Goal: Information Seeking & Learning: Learn about a topic

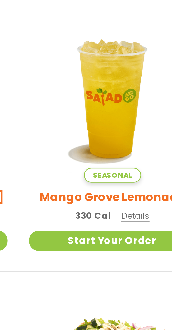
scroll to position [157, 0]
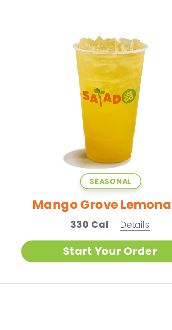
click at [130, 131] on span "Seasonal" at bounding box center [127, 130] width 25 height 7
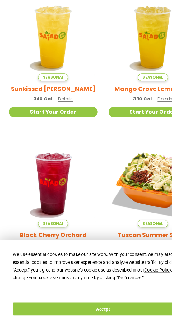
scroll to position [165, 0]
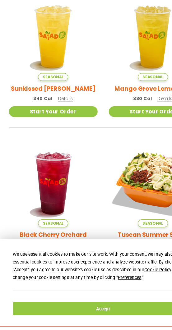
click at [49, 237] on img at bounding box center [44, 211] width 74 height 74
click at [53, 248] on img at bounding box center [44, 211] width 74 height 74
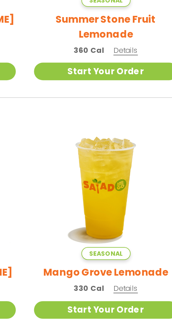
scroll to position [157, 0]
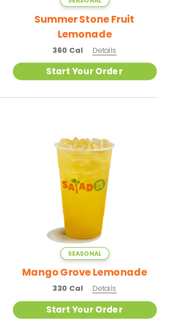
click at [130, 128] on span "Seasonal" at bounding box center [127, 130] width 25 height 7
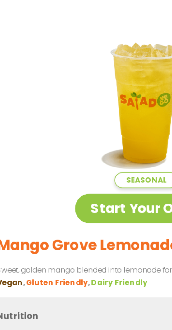
click at [52, 128] on h2 "Mango Grove Lemonade" at bounding box center [55, 125] width 93 height 11
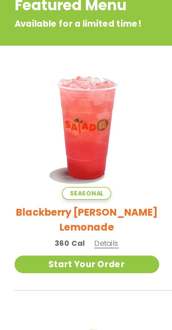
scroll to position [0, 0]
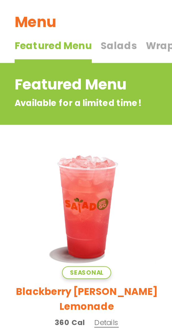
click at [47, 169] on h2 "Blackberry [PERSON_NAME] Lemonade" at bounding box center [44, 171] width 74 height 16
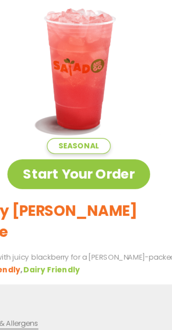
click at [102, 205] on p "Nutrition information is based on our standard recipes and portion sizes. Click…" at bounding box center [85, 210] width 153 height 10
